Goal: Information Seeking & Learning: Find specific fact

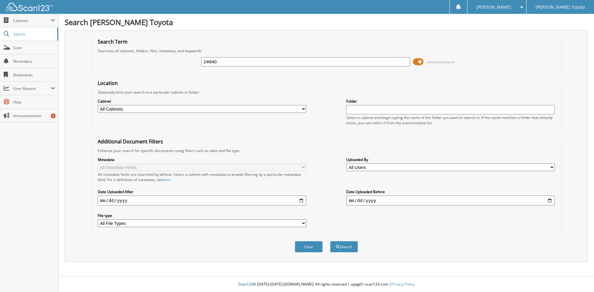
type input "24t640"
click at [330, 241] on button "Search" at bounding box center [344, 246] width 28 height 11
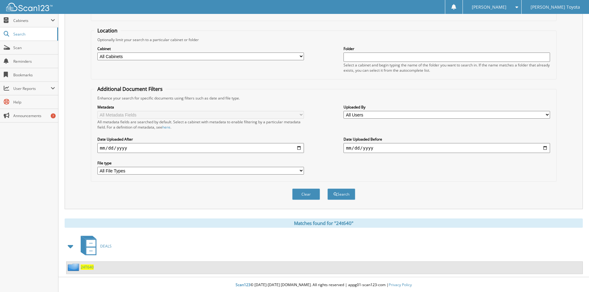
scroll to position [53, 0]
click at [82, 267] on span "24T640" at bounding box center [87, 266] width 13 height 5
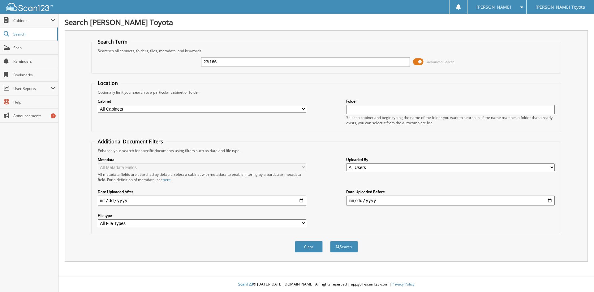
type input "23t166"
click at [330, 241] on button "Search" at bounding box center [344, 246] width 28 height 11
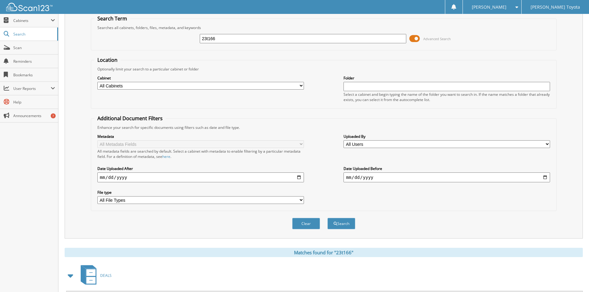
scroll to position [53, 0]
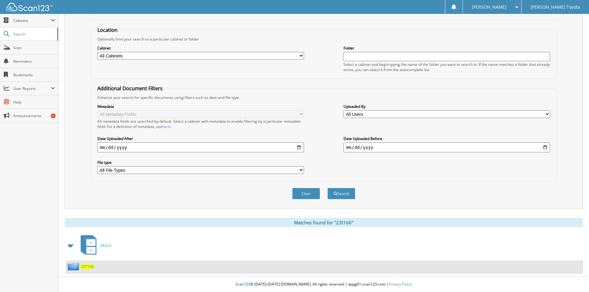
click at [88, 267] on span "23T166" at bounding box center [87, 266] width 13 height 5
